Goal: Information Seeking & Learning: Understand process/instructions

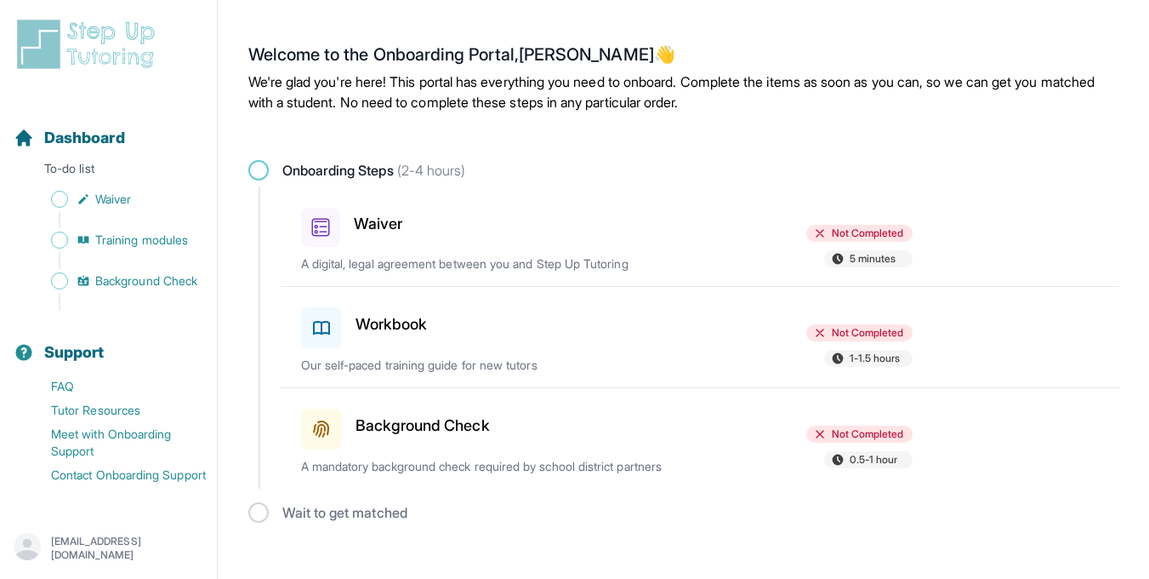
click at [367, 242] on div "Waiver" at bounding box center [400, 224] width 198 height 46
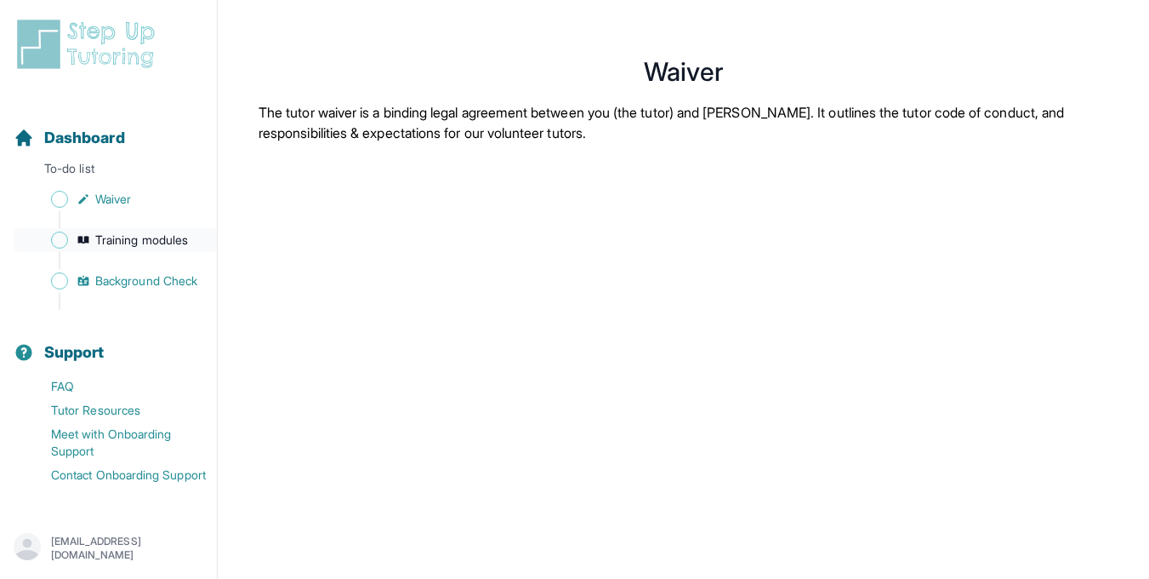
click at [168, 241] on span "Training modules" at bounding box center [141, 239] width 93 height 17
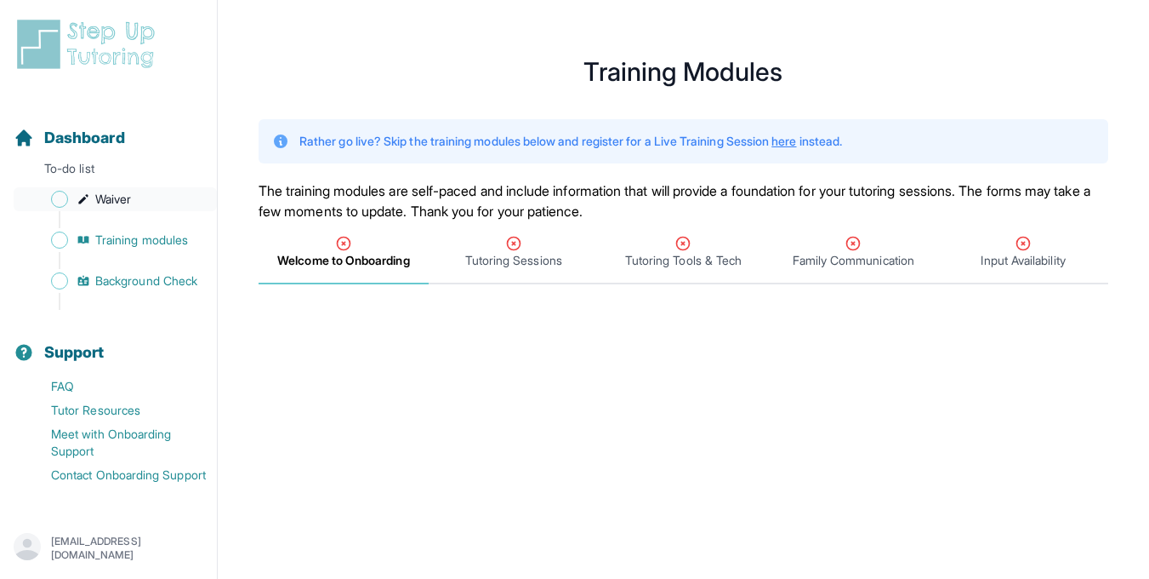
click at [61, 200] on span "Sidebar" at bounding box center [59, 199] width 17 height 17
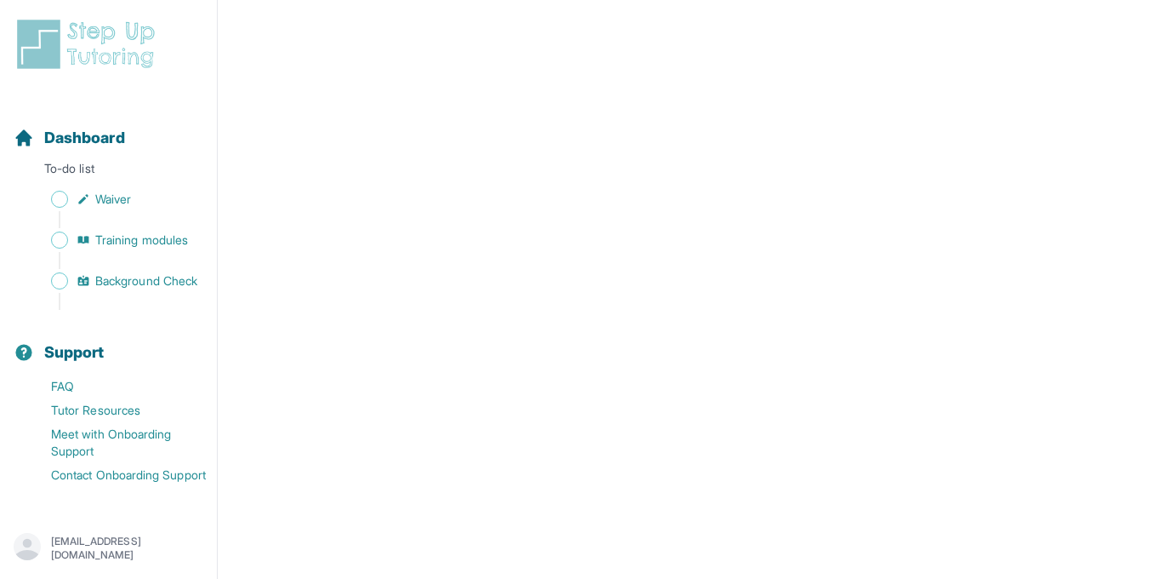
scroll to position [3007, 0]
click at [103, 241] on span "Training modules" at bounding box center [141, 239] width 93 height 17
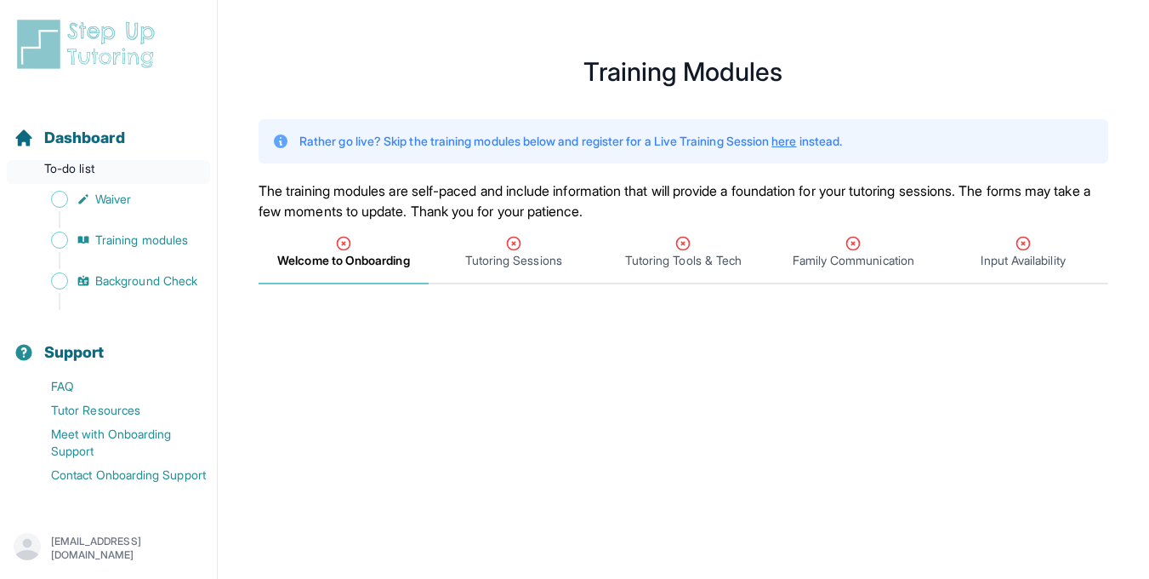
click at [94, 169] on p "To-do list" at bounding box center [108, 172] width 203 height 24
click at [79, 134] on span "Dashboard" at bounding box center [84, 138] width 81 height 24
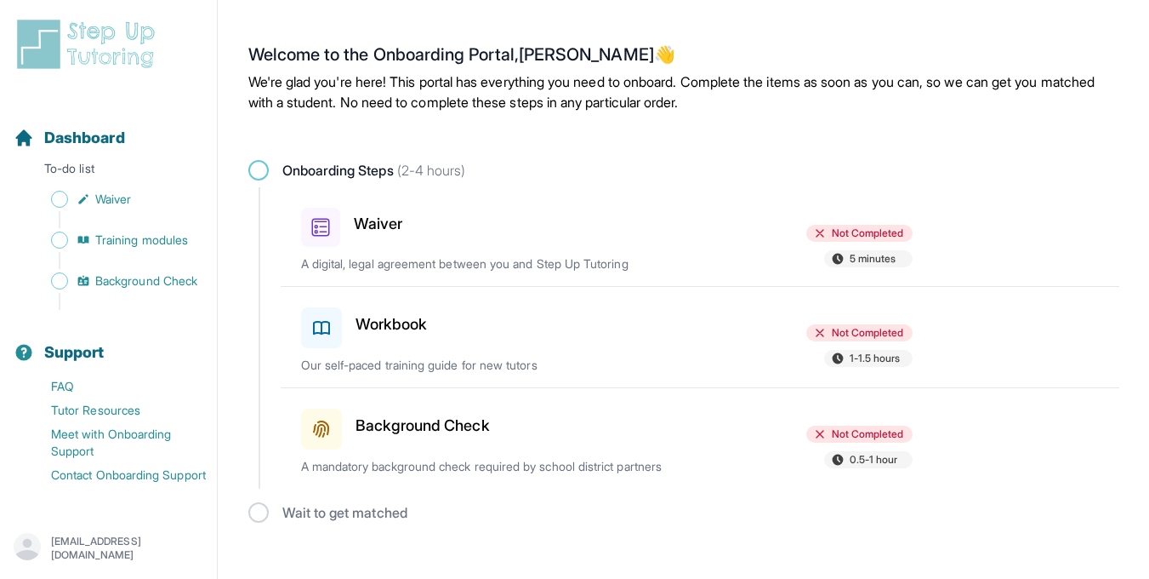
click at [391, 230] on h3 "Waiver" at bounding box center [378, 224] width 48 height 24
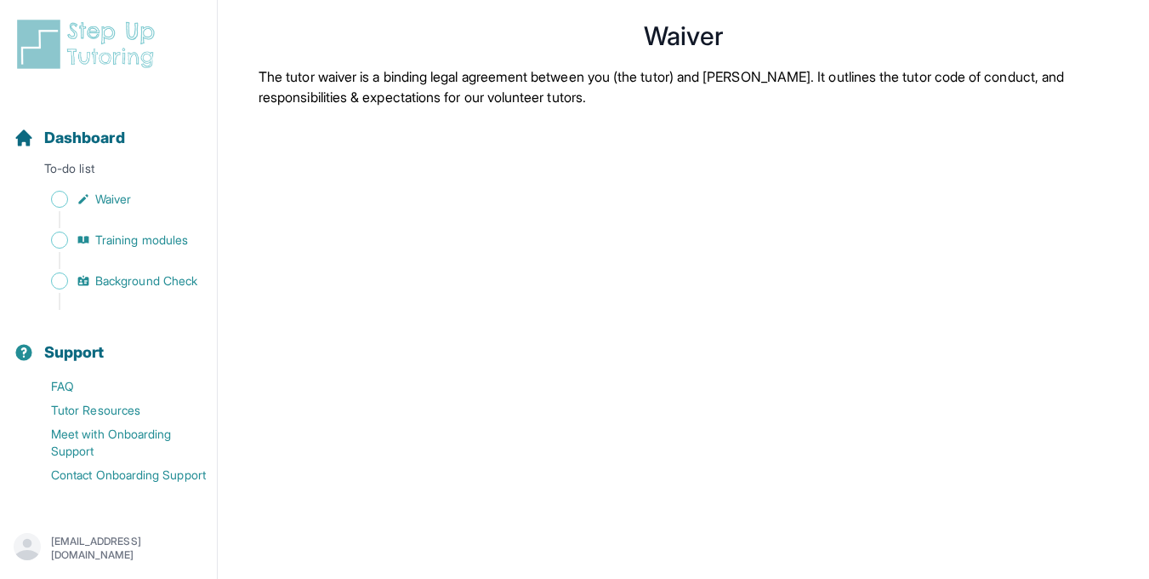
scroll to position [31, 0]
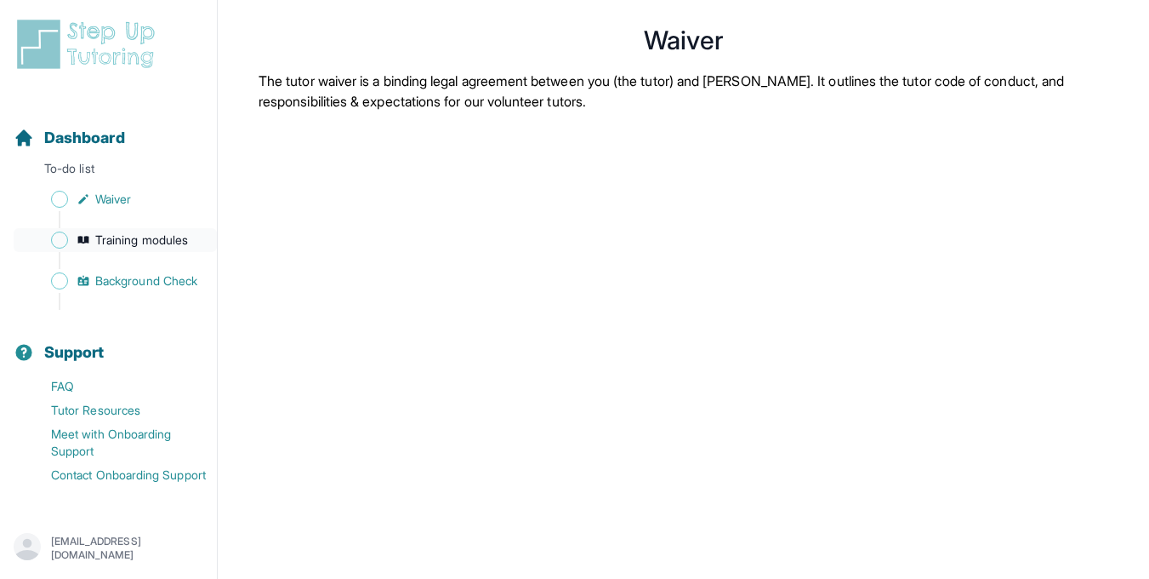
click at [150, 246] on span "Training modules" at bounding box center [141, 239] width 93 height 17
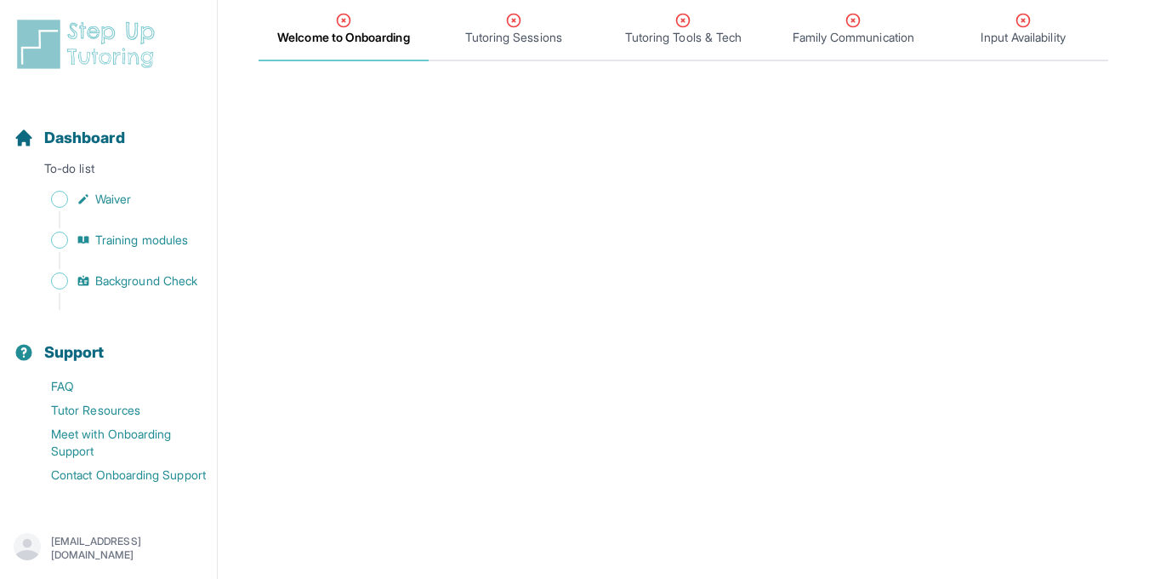
scroll to position [225, 0]
click at [554, 34] on span "Tutoring Sessions" at bounding box center [513, 35] width 97 height 17
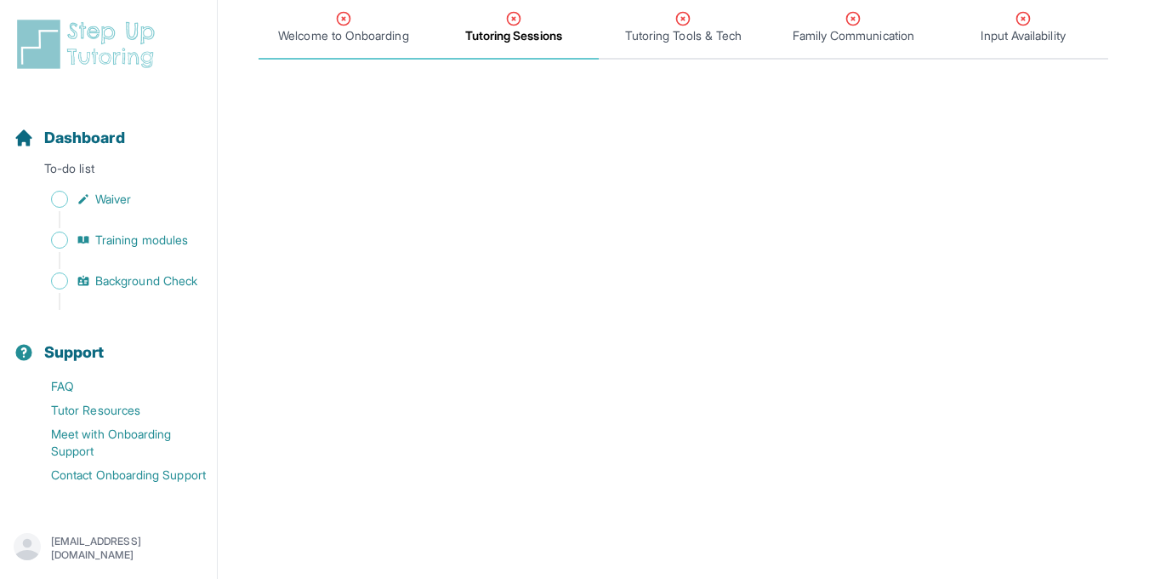
click at [374, 36] on span "Welcome to Onboarding" at bounding box center [343, 35] width 130 height 17
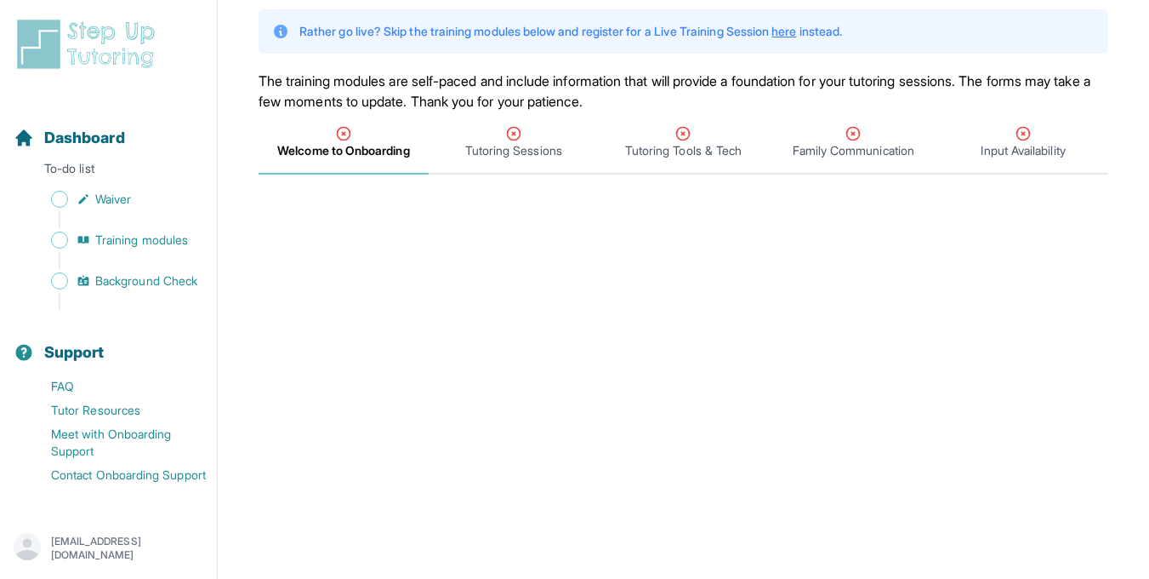
scroll to position [105, 0]
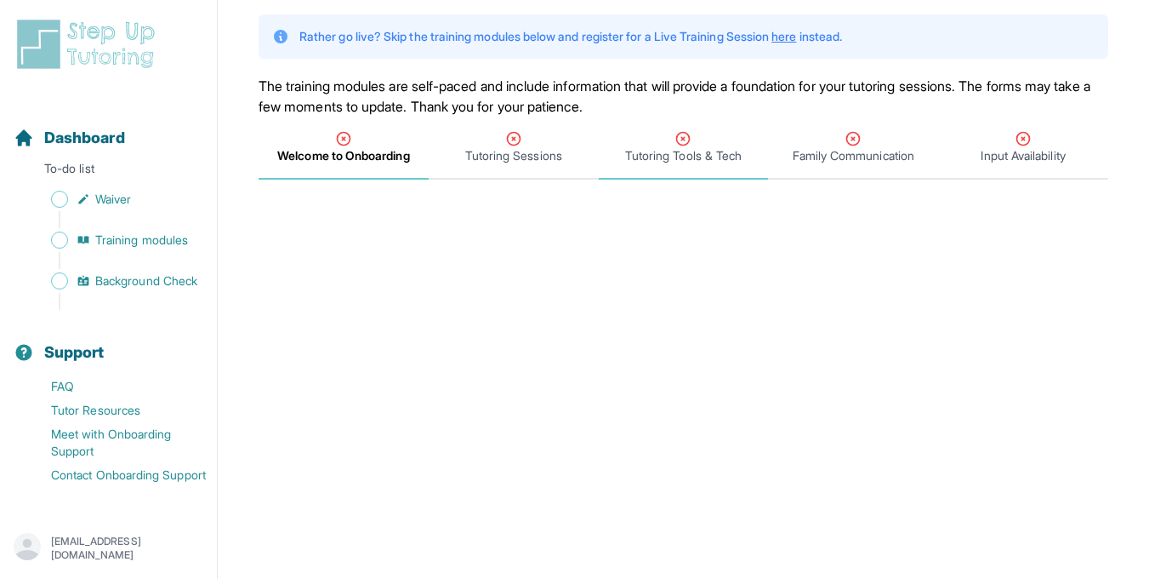
click at [649, 162] on span "Tutoring Tools & Tech" at bounding box center [683, 155] width 117 height 17
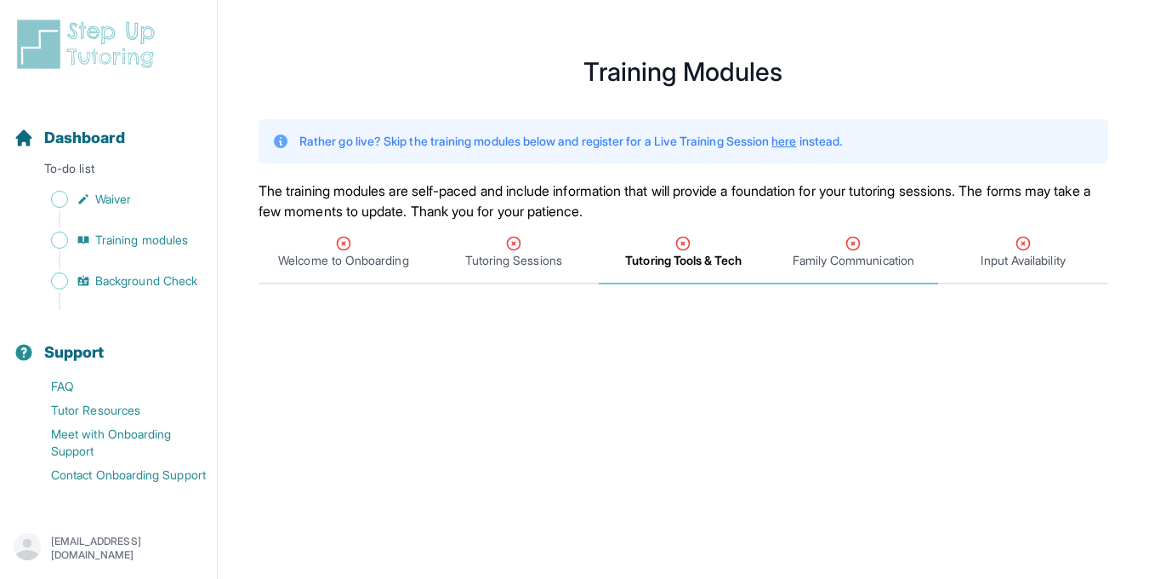
click at [841, 260] on span "Family Communication" at bounding box center [854, 260] width 122 height 17
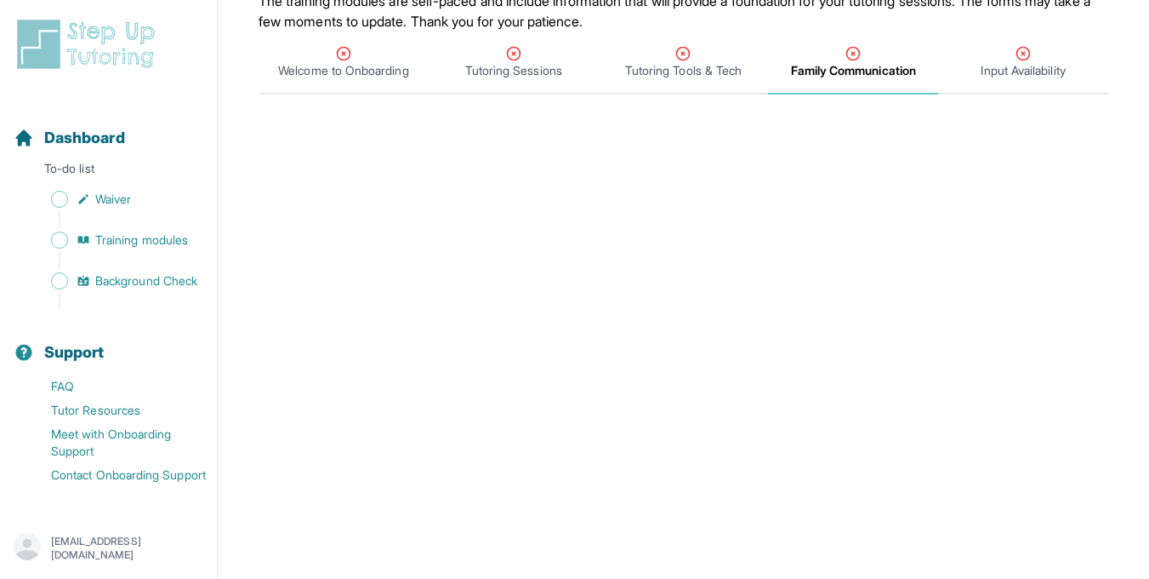
scroll to position [185, 0]
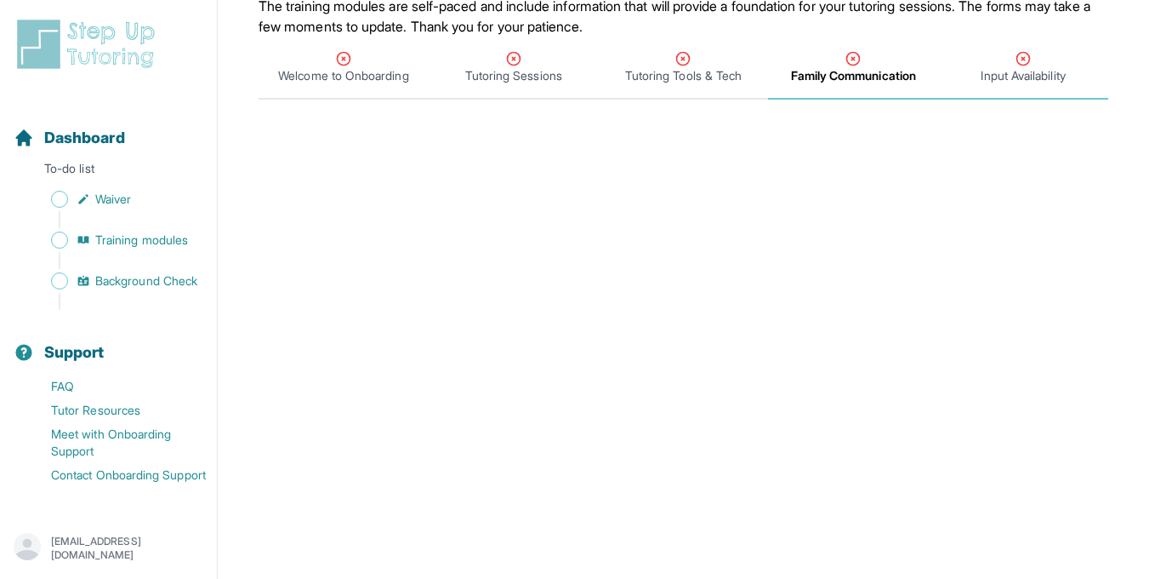
click at [1011, 75] on span "Input Availability" at bounding box center [1023, 75] width 84 height 17
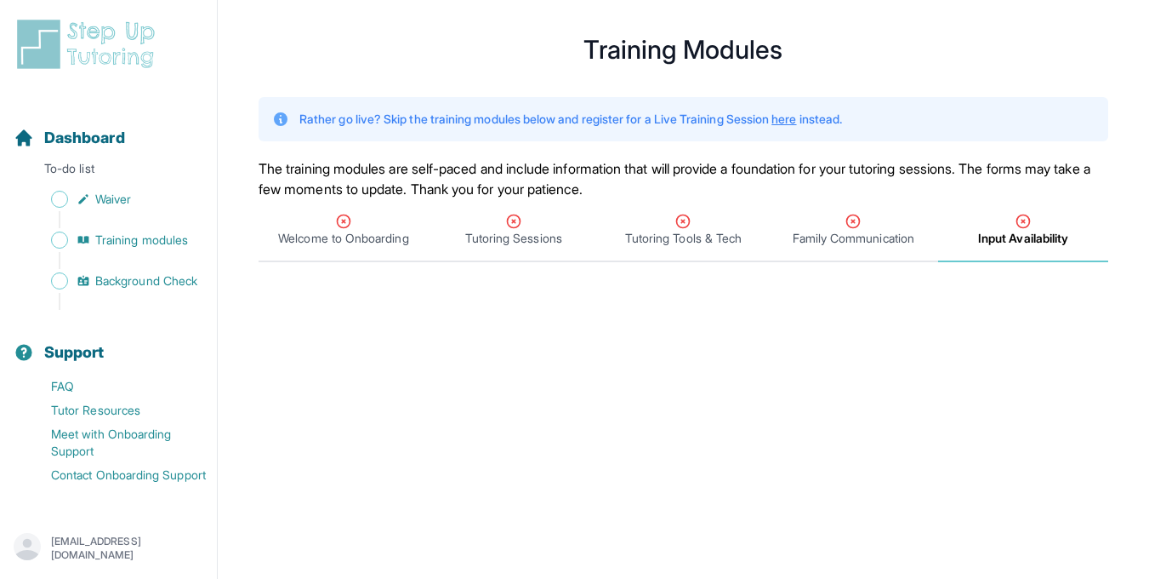
scroll to position [0, 0]
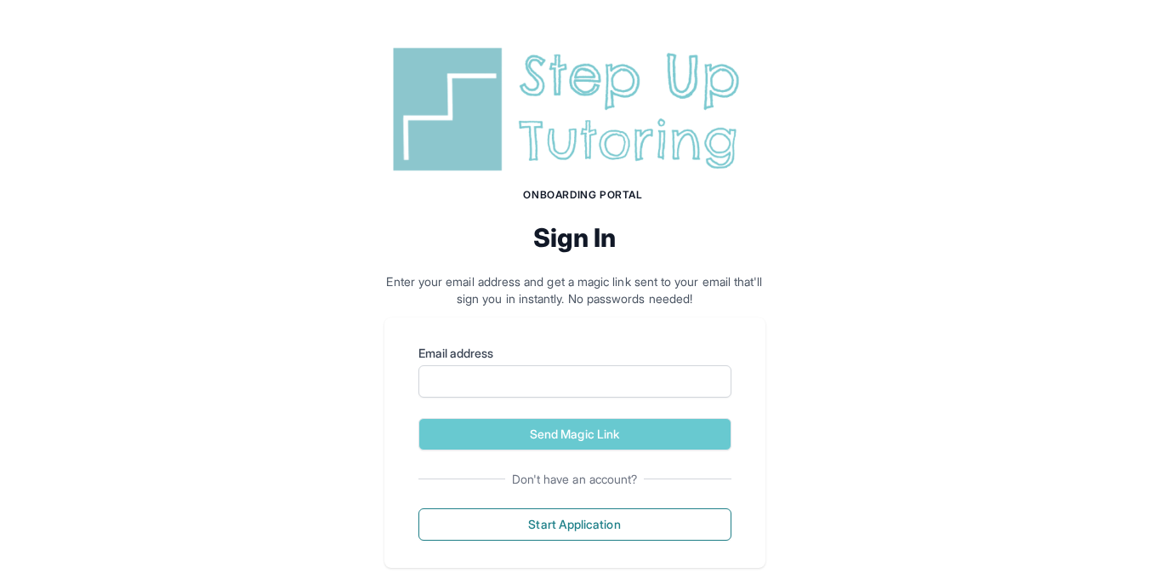
scroll to position [30, 0]
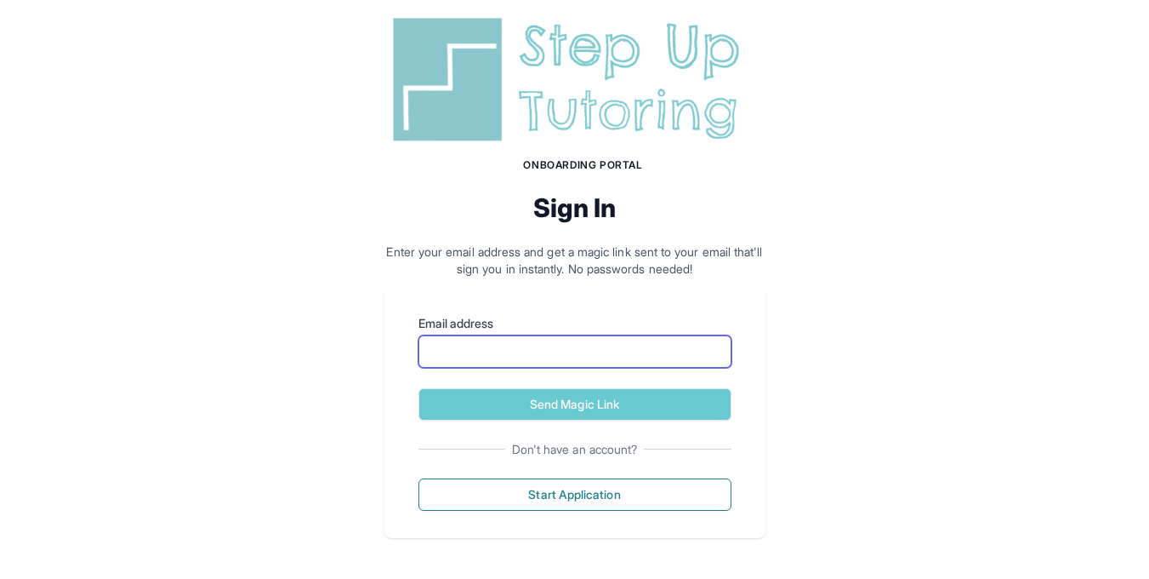
click at [483, 350] on input "Email address" at bounding box center [575, 351] width 313 height 32
type input "*"
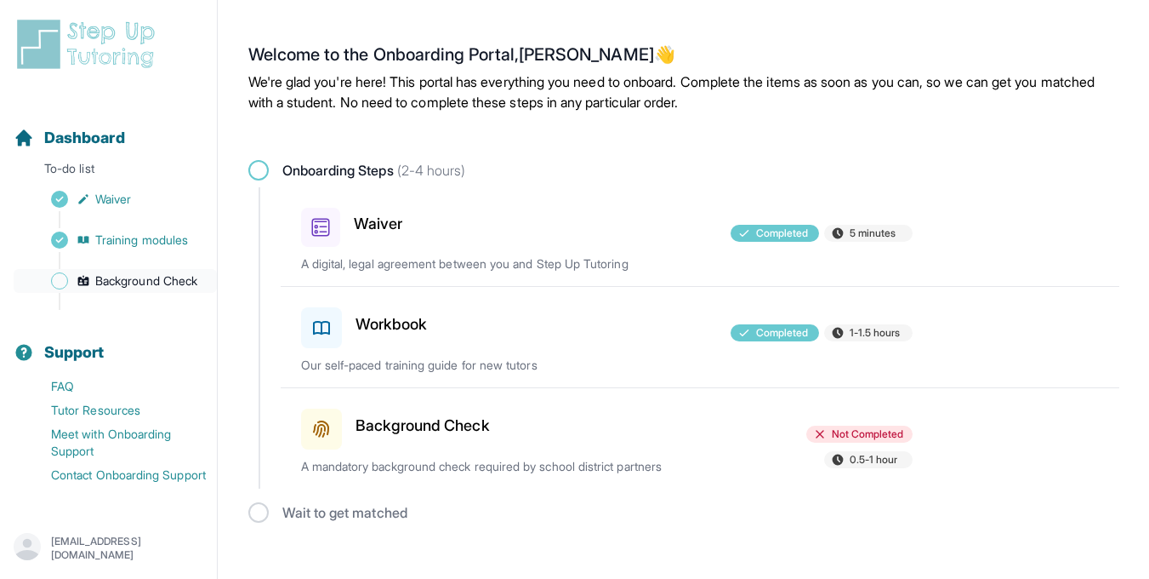
click at [132, 283] on span "Background Check" at bounding box center [146, 280] width 102 height 17
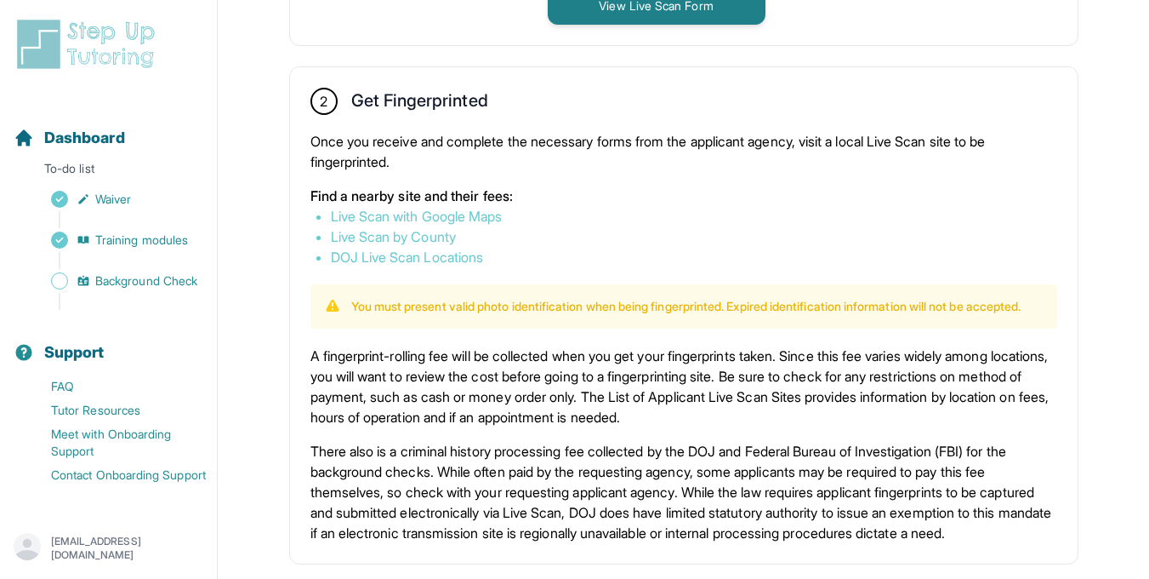
scroll to position [896, 0]
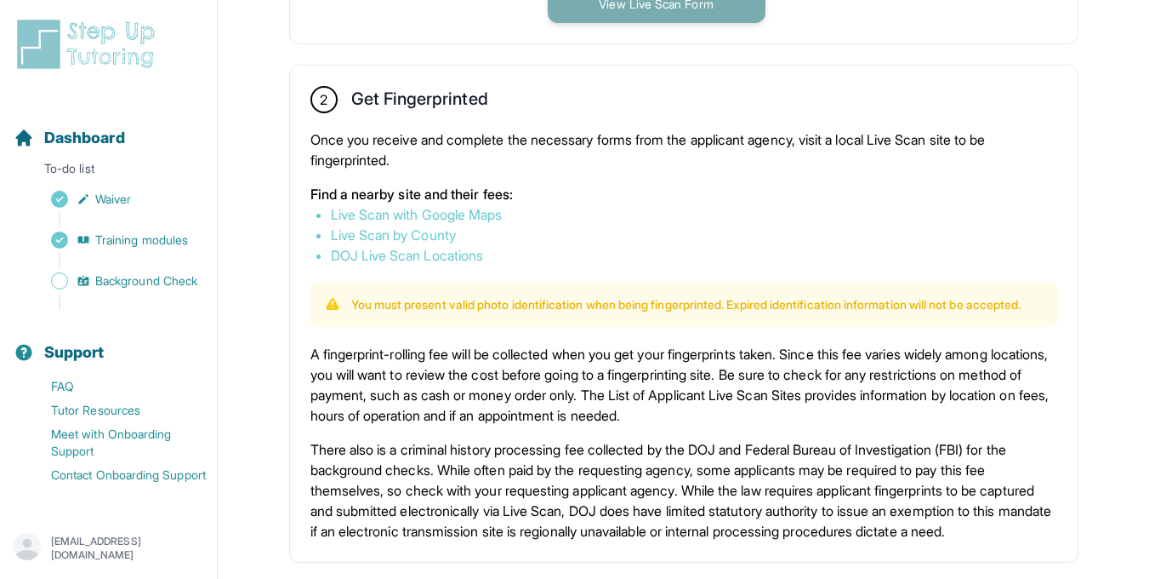
click at [603, 14] on button "View Live Scan Form" at bounding box center [657, 4] width 218 height 37
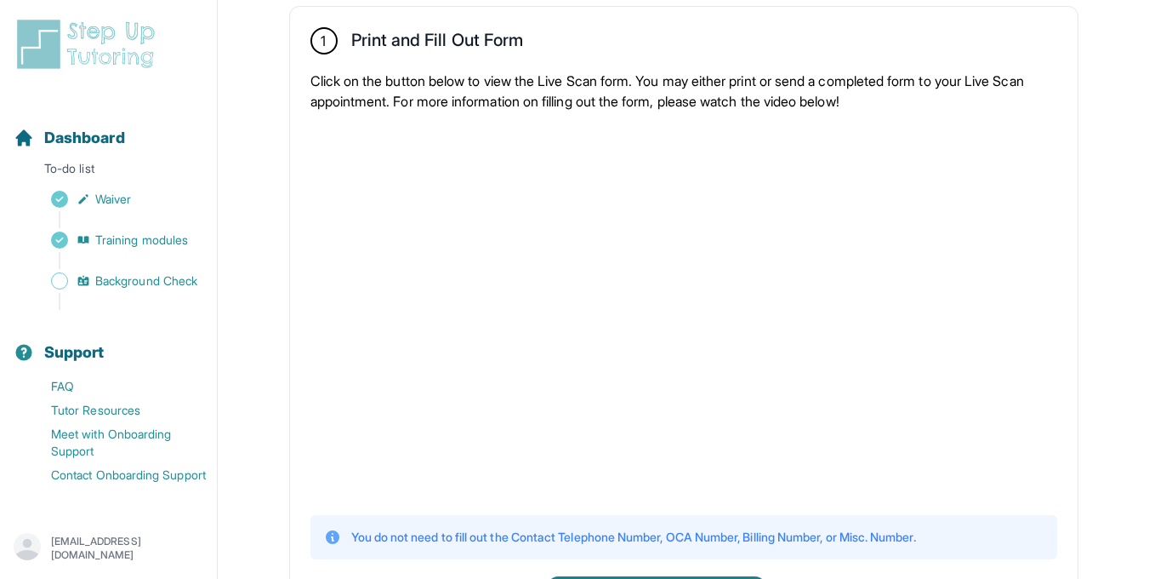
scroll to position [0, 0]
